Goal: Book appointment/travel/reservation

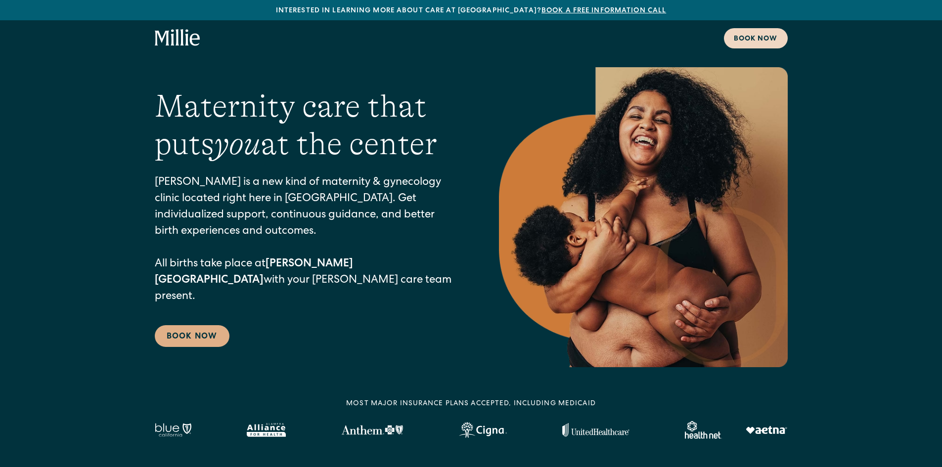
click at [767, 38] on div "Book now" at bounding box center [756, 39] width 44 height 10
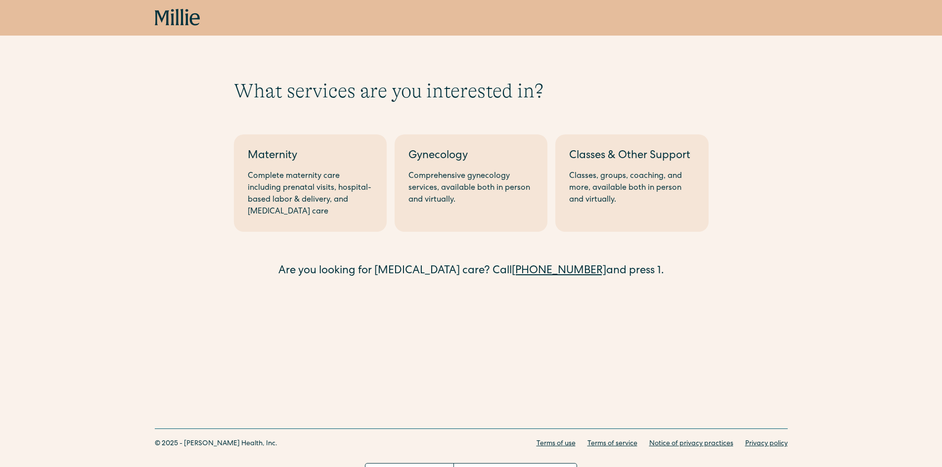
scroll to position [18, 0]
